Goal: Task Accomplishment & Management: Use online tool/utility

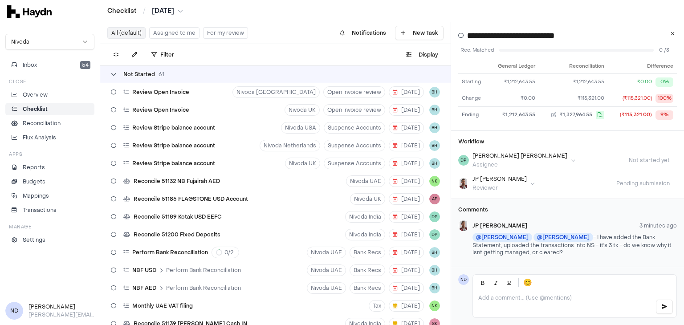
click at [112, 74] on icon at bounding box center [113, 74] width 5 height 5
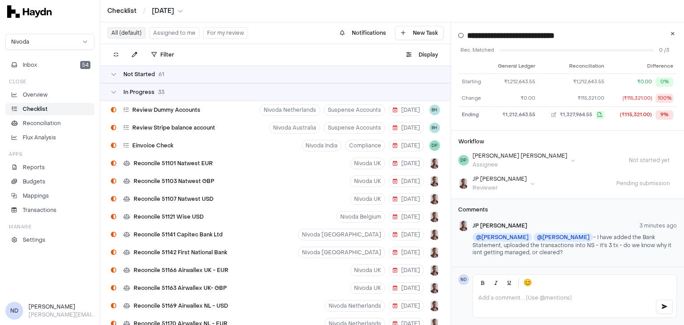
click at [116, 88] on div "In Progress 33" at bounding box center [275, 92] width 350 height 18
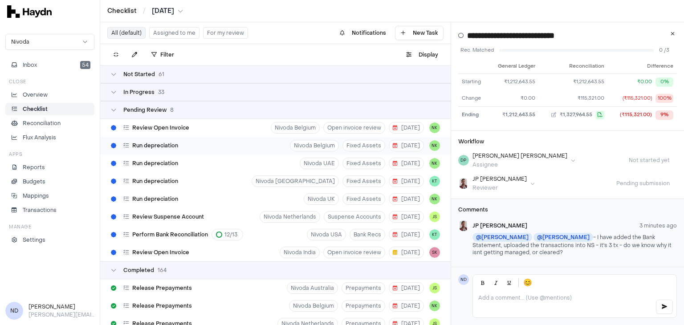
click at [150, 147] on span "Run depreciation" at bounding box center [155, 145] width 46 height 7
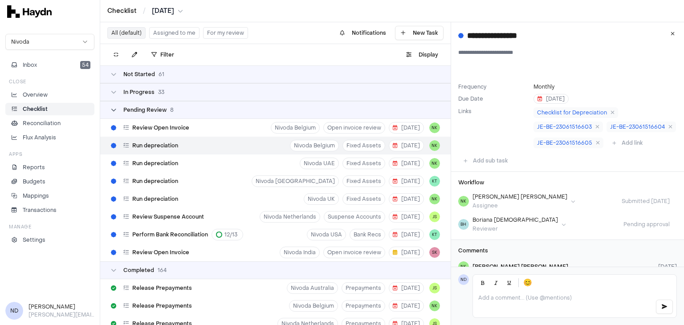
click at [116, 112] on icon at bounding box center [113, 109] width 5 height 5
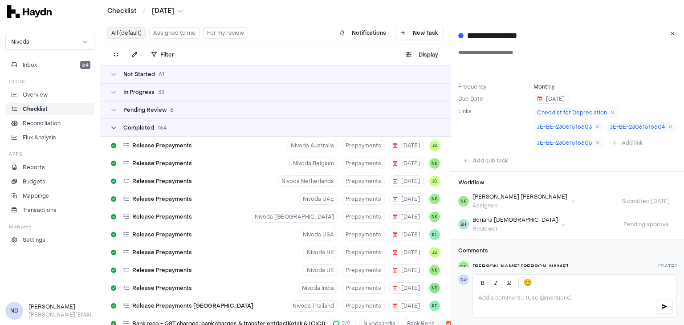
click at [113, 128] on icon at bounding box center [113, 127] width 5 height 5
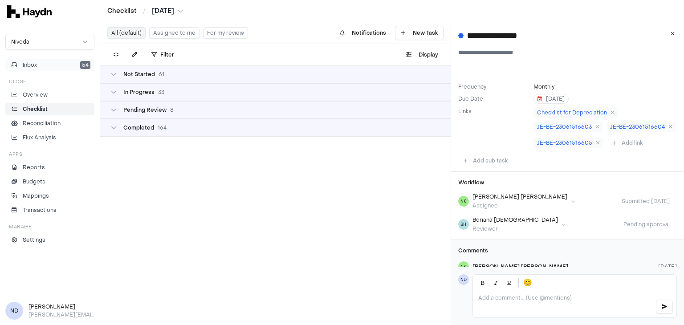
click at [45, 63] on button "Inbox 54" at bounding box center [49, 65] width 89 height 12
click at [111, 76] on icon at bounding box center [113, 74] width 5 height 5
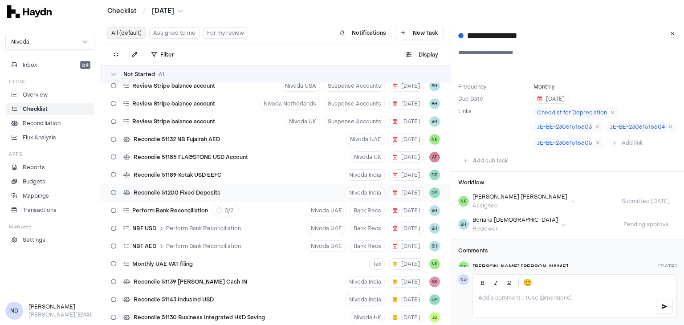
scroll to position [54, 0]
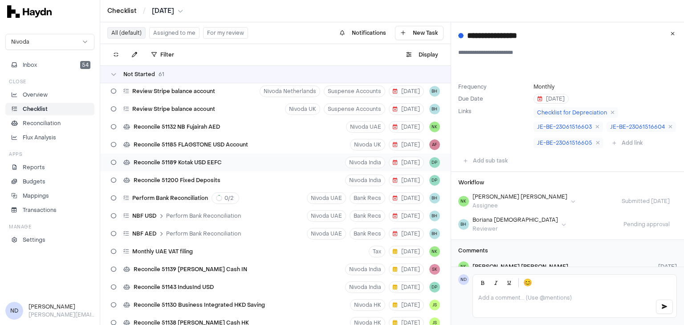
click at [191, 162] on span "Reconcile 51189 Kotak USD EEFC" at bounding box center [178, 162] width 88 height 7
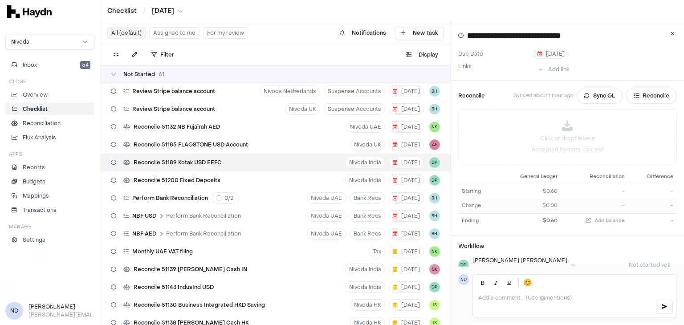
scroll to position [71, 0]
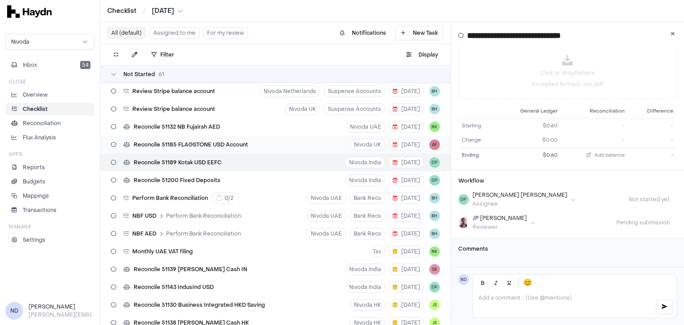
click at [228, 150] on div "Reconcile 51185 FLAGSTONE USD Account" at bounding box center [179, 144] width 144 height 17
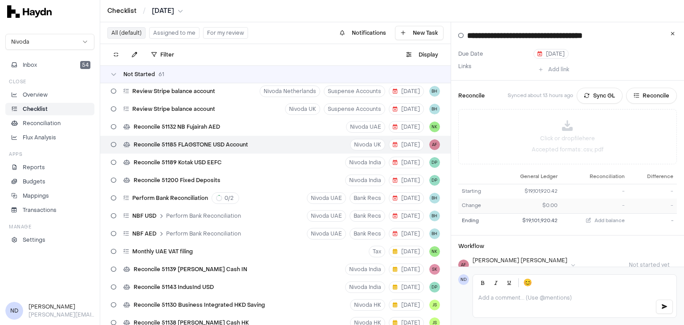
scroll to position [71, 0]
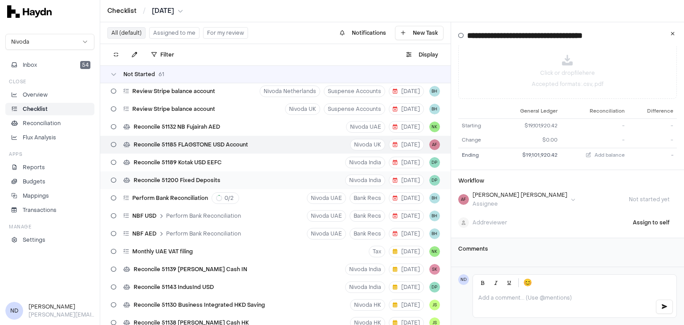
click at [183, 175] on div "Reconcile 51200 Fixed Deposits" at bounding box center [165, 180] width 117 height 17
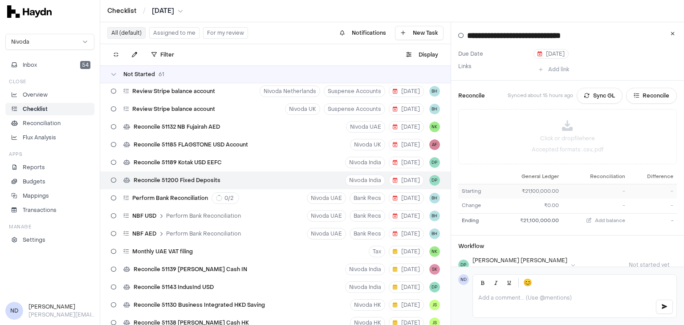
scroll to position [71, 0]
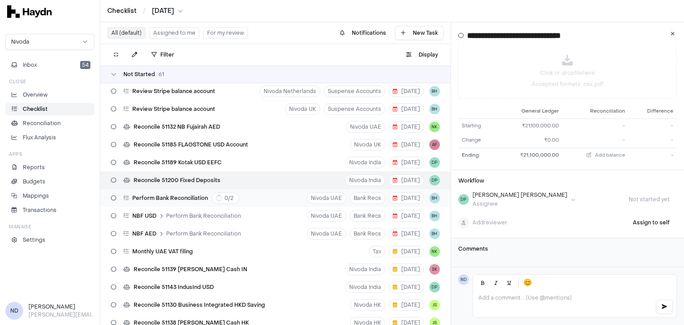
click at [194, 200] on span "Perform Bank Reconciliation" at bounding box center [170, 198] width 76 height 7
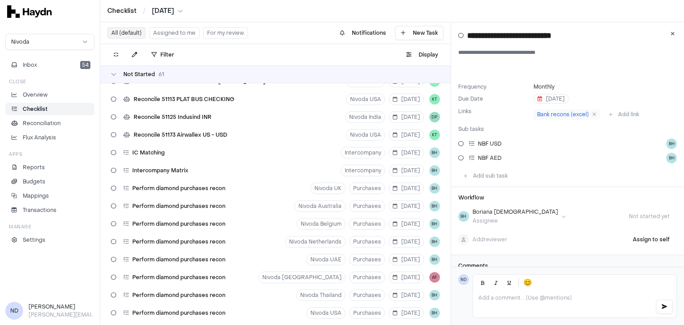
scroll to position [546, 0]
click at [180, 188] on span "Perform diamond purchases recon" at bounding box center [178, 187] width 93 height 7
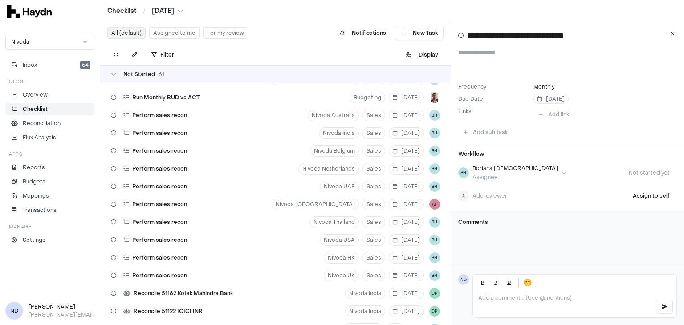
scroll to position [833, 0]
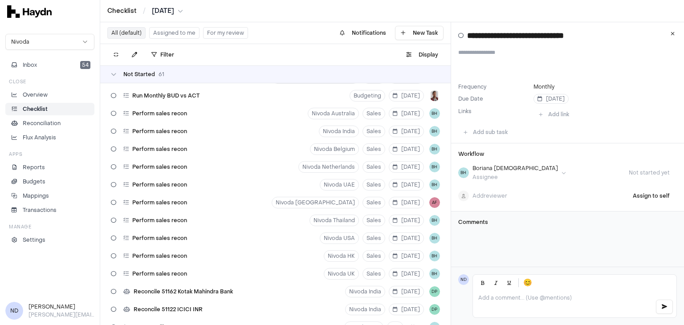
click at [180, 188] on span "Perform sales recon" at bounding box center [159, 184] width 55 height 7
